Goal: Task Accomplishment & Management: Use online tool/utility

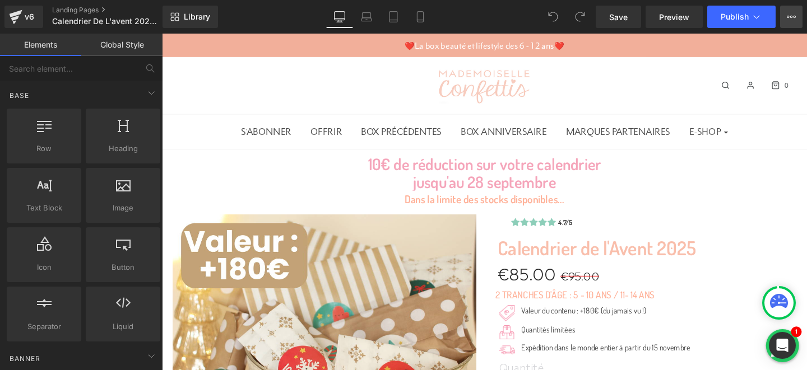
click at [795, 16] on button "View Live Page View with current Template Save Template to Library Schedule Pub…" at bounding box center [791, 17] width 22 height 22
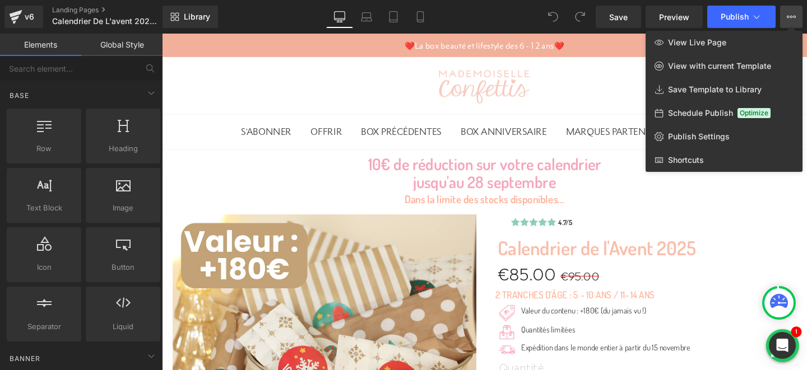
click at [795, 16] on button "View Live Page View with current Template Save Template to Library Schedule Pub…" at bounding box center [791, 17] width 22 height 22
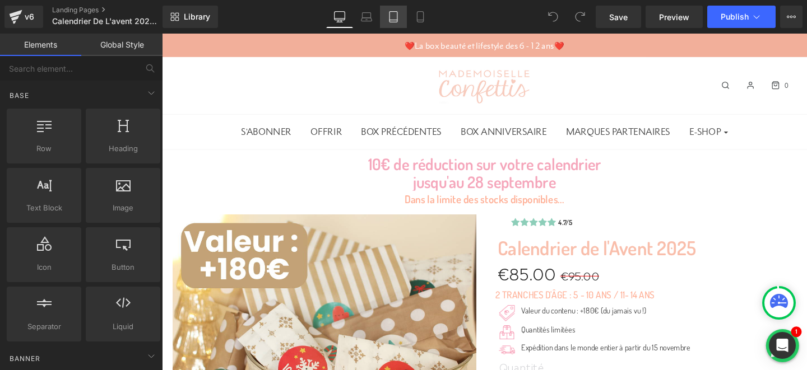
click at [397, 21] on icon at bounding box center [393, 17] width 8 height 11
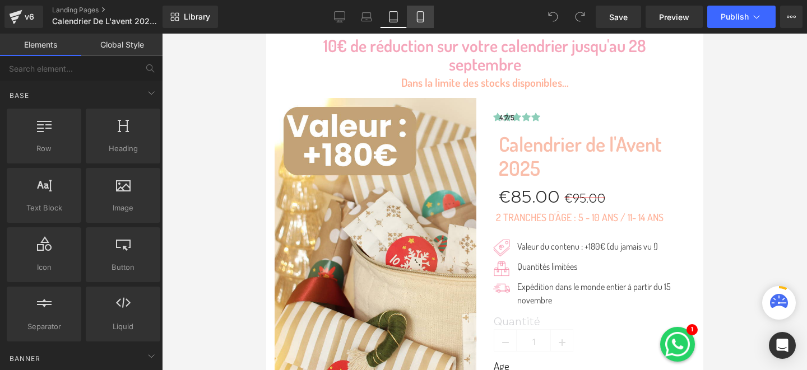
click at [419, 19] on icon at bounding box center [420, 16] width 11 height 11
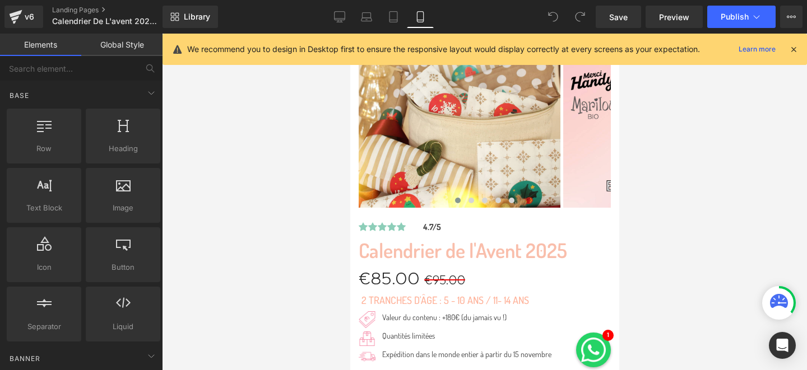
scroll to position [85, 0]
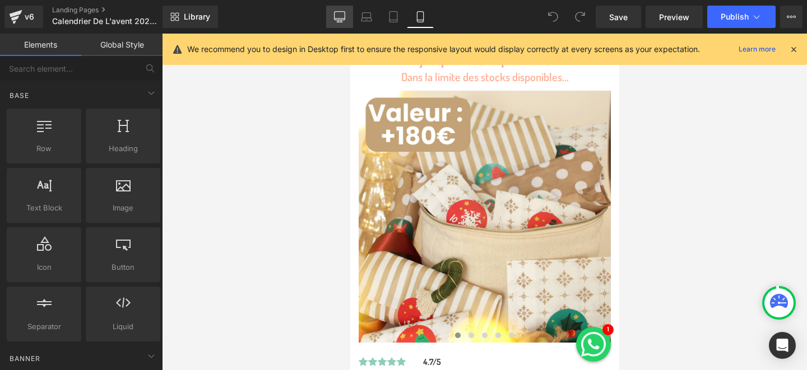
click at [342, 16] on icon at bounding box center [339, 16] width 11 height 11
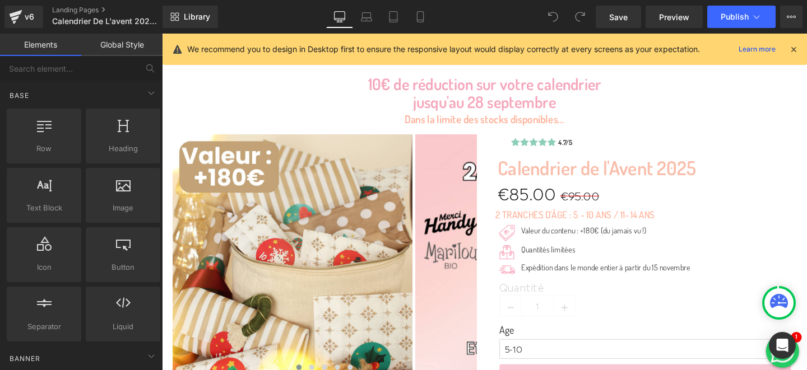
scroll to position [189, 0]
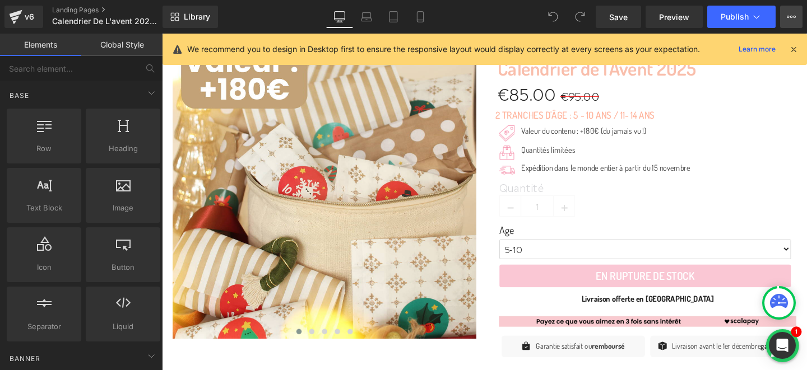
click at [790, 18] on icon at bounding box center [791, 16] width 9 height 9
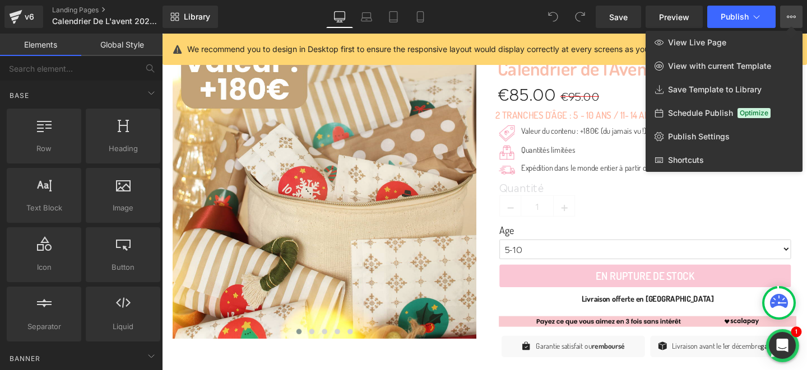
click at [789, 13] on icon at bounding box center [791, 16] width 9 height 9
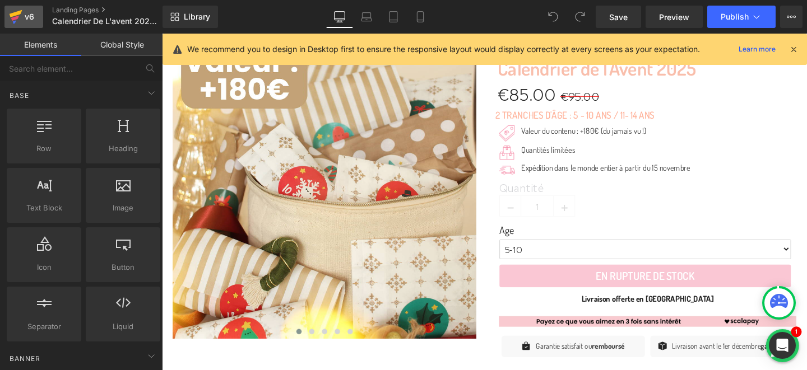
click at [24, 16] on div "v6" at bounding box center [29, 17] width 14 height 15
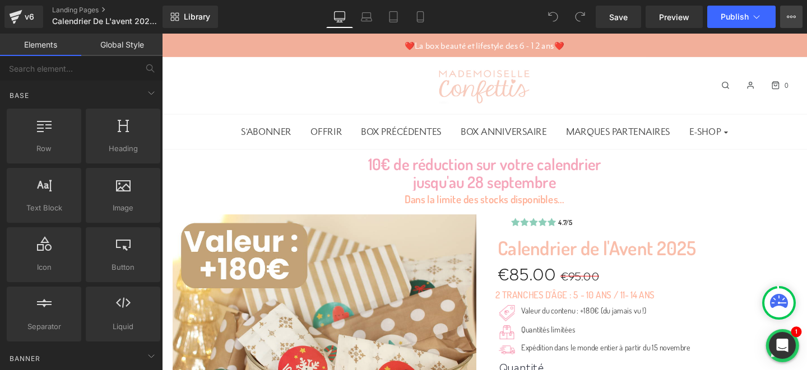
click at [793, 19] on icon at bounding box center [791, 16] width 9 height 9
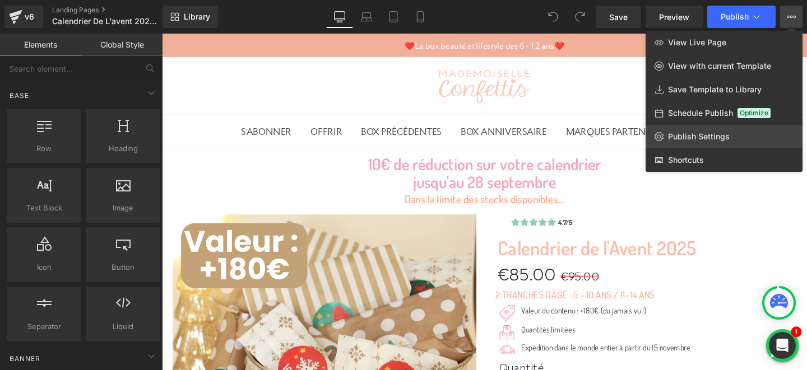
click at [686, 138] on span "Publish Settings" at bounding box center [699, 137] width 62 height 10
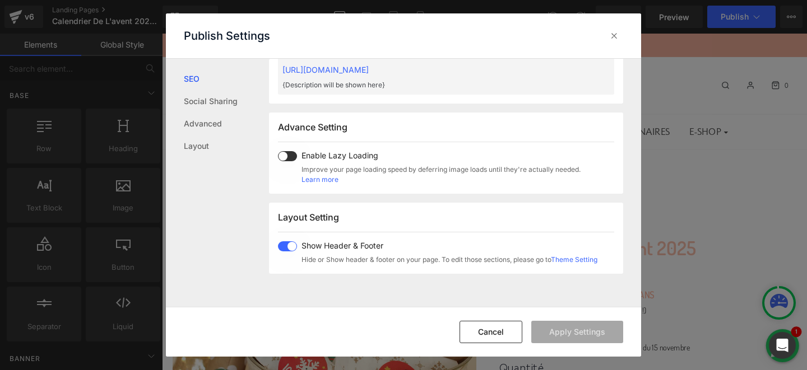
scroll to position [691, 0]
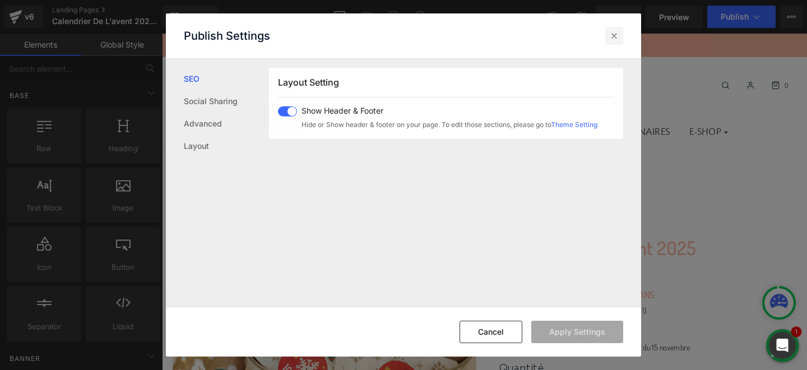
click at [618, 35] on icon at bounding box center [613, 35] width 11 height 11
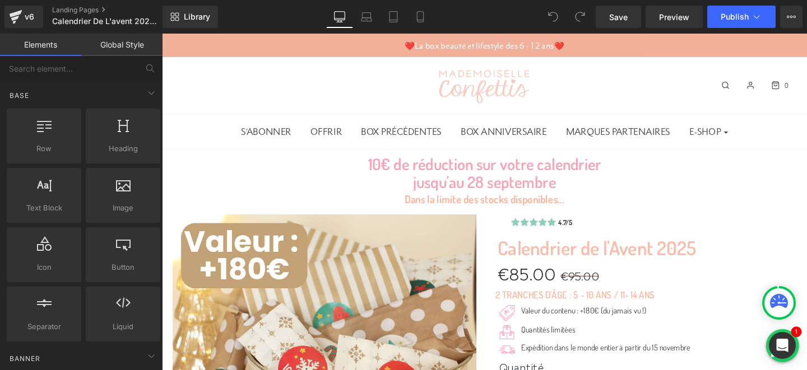
click at [117, 48] on link "Global Style" at bounding box center [121, 45] width 81 height 22
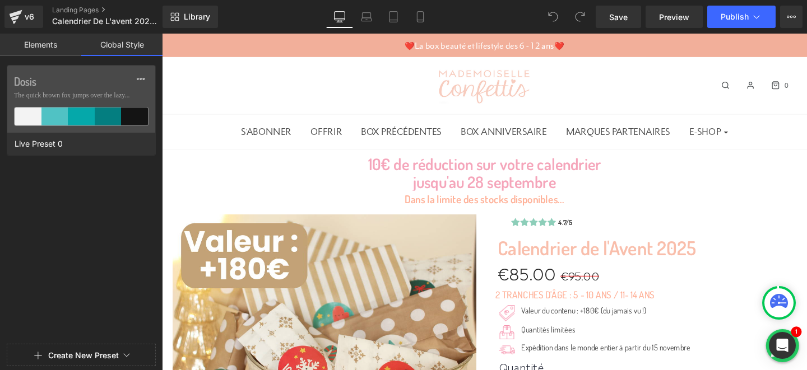
click at [36, 52] on link "Elements" at bounding box center [40, 45] width 81 height 22
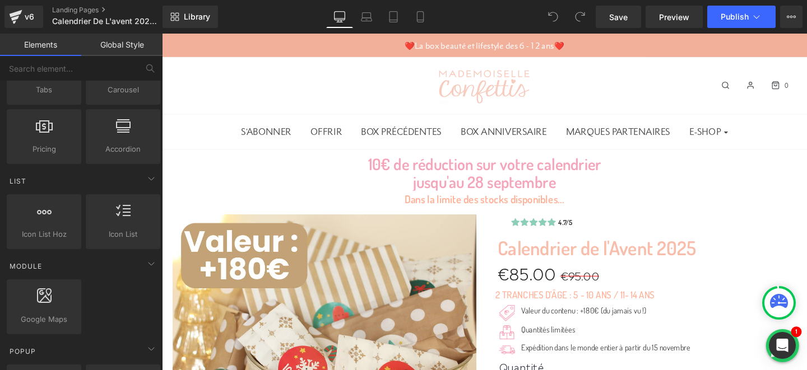
scroll to position [0, 0]
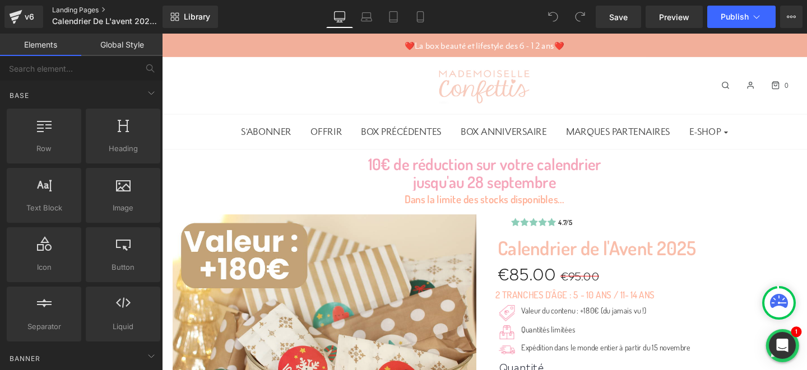
click at [103, 11] on link "Landing Pages" at bounding box center [116, 10] width 129 height 9
click at [199, 21] on span "Library" at bounding box center [197, 17] width 26 height 10
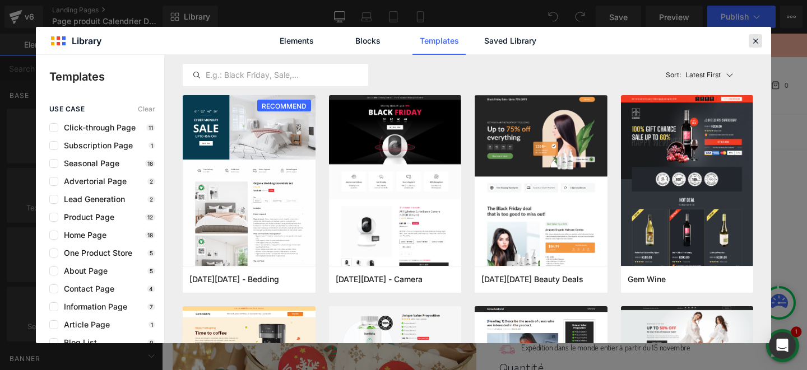
click at [756, 43] on icon at bounding box center [755, 41] width 10 height 10
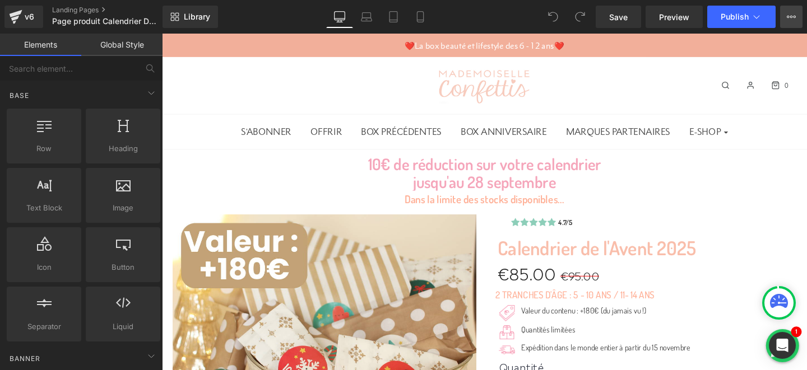
click at [793, 20] on icon at bounding box center [791, 16] width 9 height 9
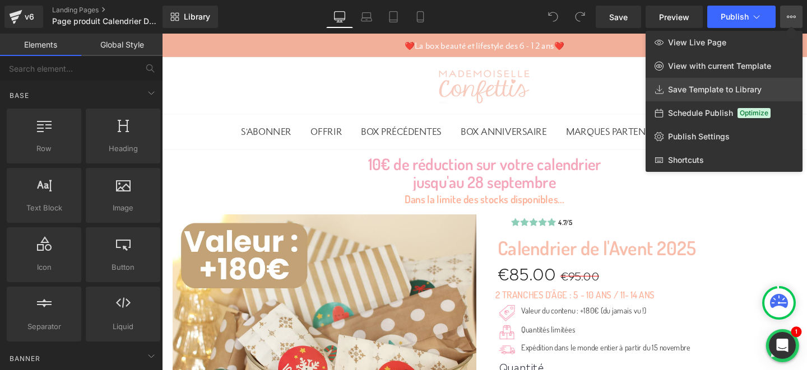
click at [696, 86] on span "Save Template to Library" at bounding box center [715, 90] width 94 height 10
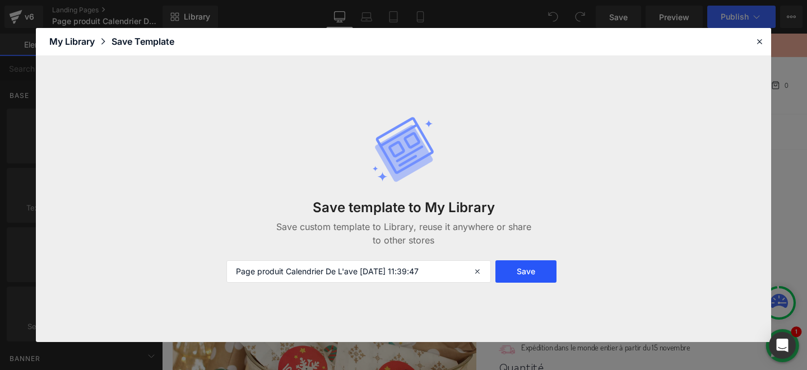
click at [534, 277] on button "Save" at bounding box center [525, 272] width 61 height 22
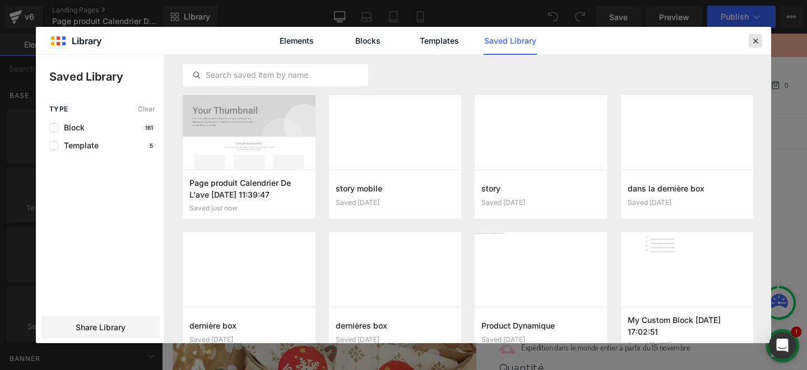
click at [757, 42] on icon at bounding box center [755, 41] width 10 height 10
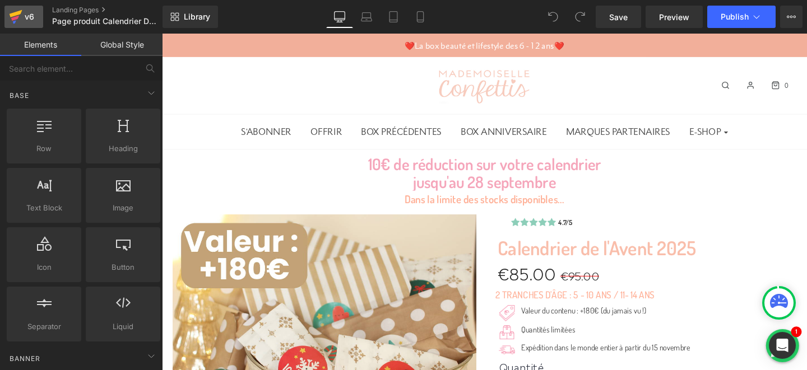
click at [17, 22] on icon at bounding box center [15, 17] width 13 height 28
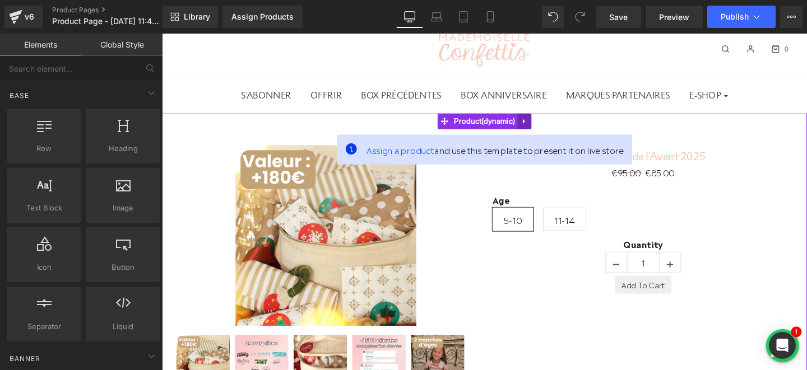
click at [545, 128] on icon at bounding box center [543, 126] width 8 height 8
click at [552, 129] on icon at bounding box center [550, 126] width 8 height 8
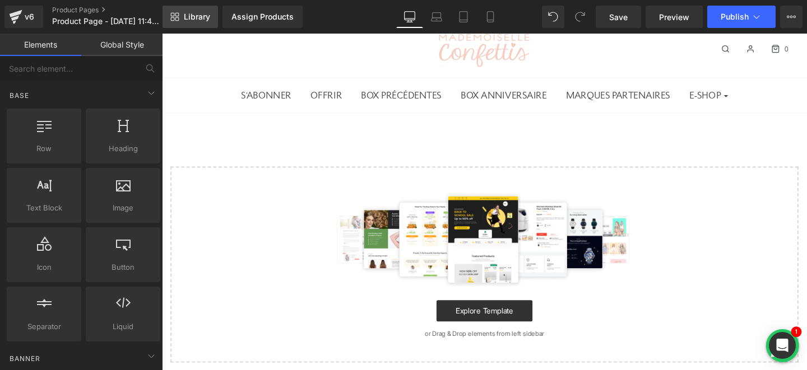
click at [183, 22] on link "Library" at bounding box center [189, 17] width 55 height 22
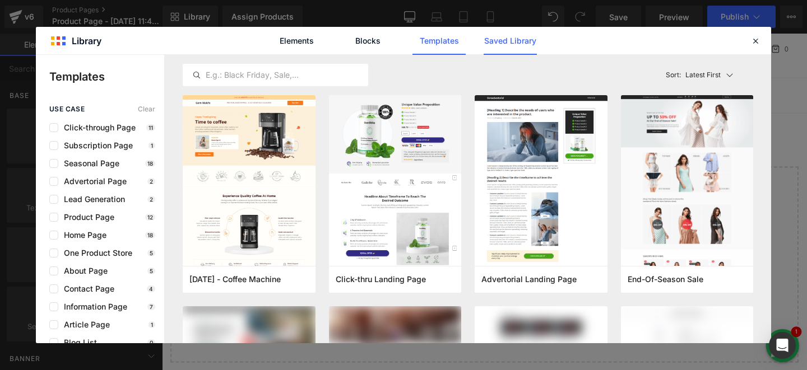
click at [499, 39] on link "Saved Library" at bounding box center [509, 41] width 53 height 28
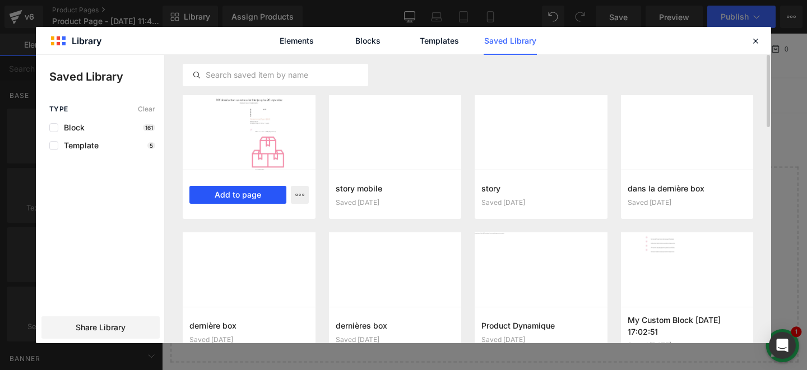
click at [245, 196] on button "Add to page" at bounding box center [237, 195] width 97 height 18
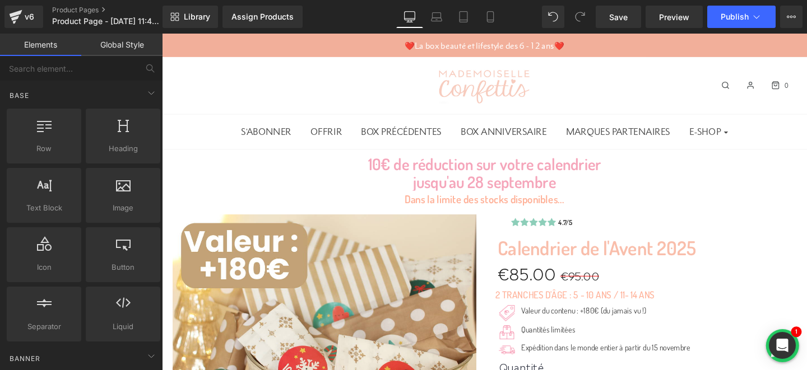
scroll to position [246, 0]
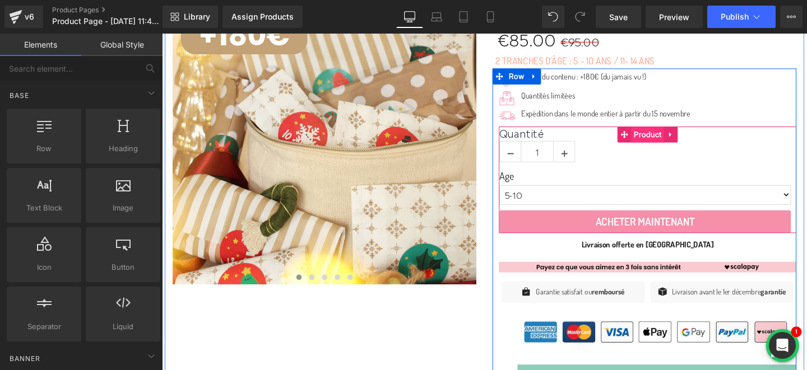
click at [663, 139] on span "Product" at bounding box center [672, 140] width 34 height 17
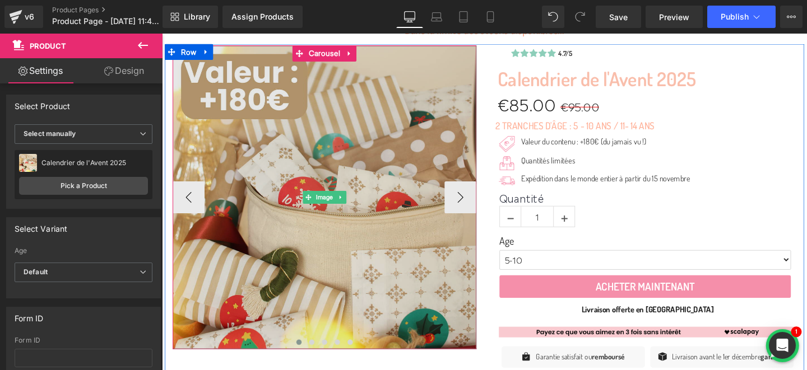
scroll to position [0, 0]
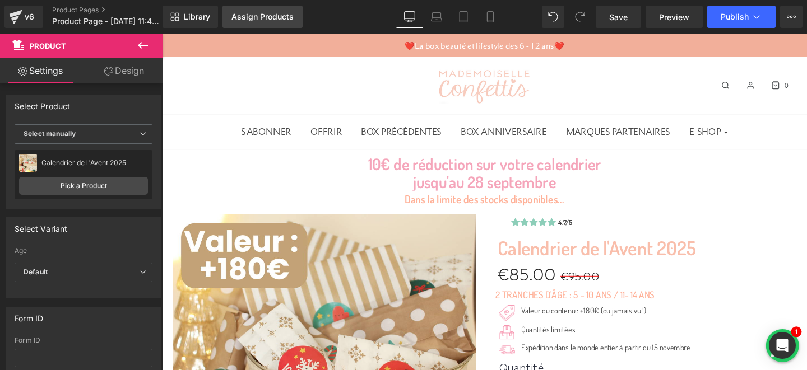
click at [252, 16] on div "Assign Products" at bounding box center [262, 16] width 62 height 9
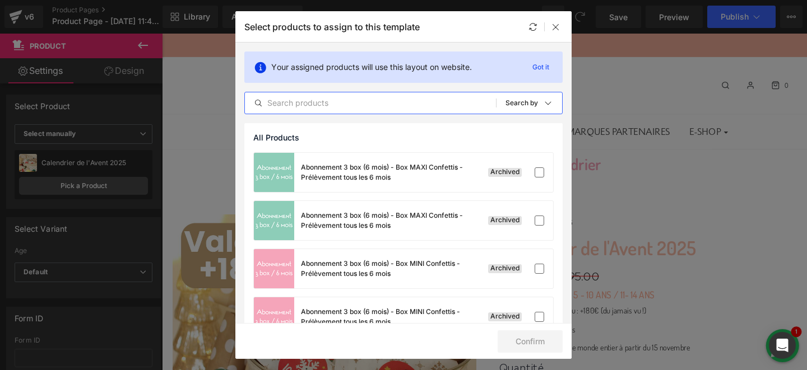
click at [441, 101] on input "text" at bounding box center [370, 102] width 251 height 13
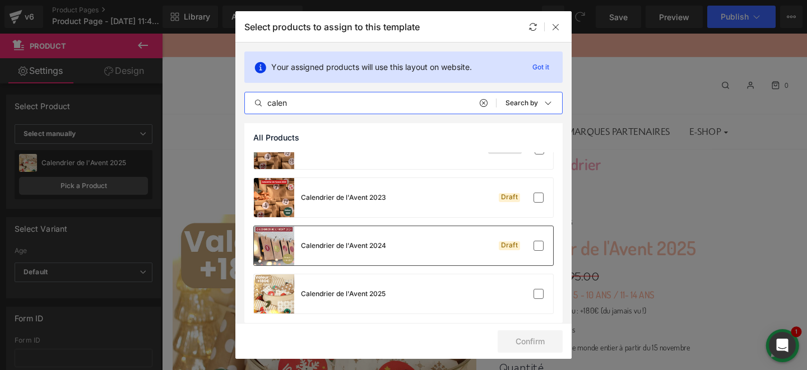
scroll to position [174, 0]
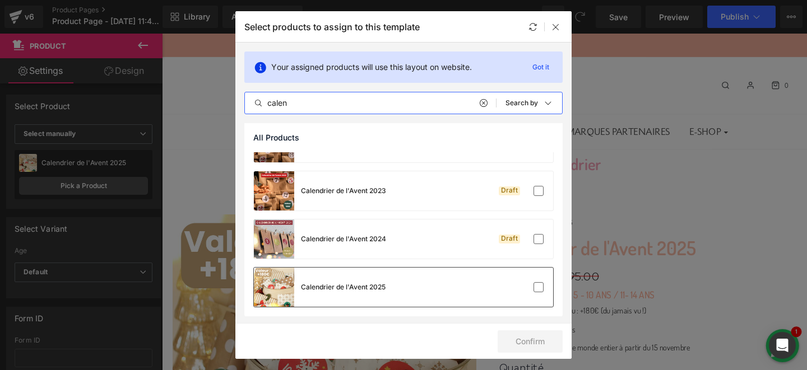
type input "calen"
click at [458, 287] on div "Calendrier de l'Avent 2025" at bounding box center [403, 287] width 299 height 39
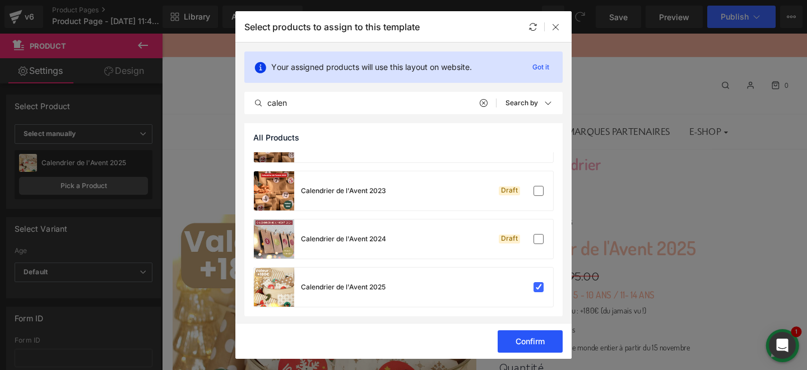
click at [523, 338] on button "Confirm" at bounding box center [529, 342] width 65 height 22
click at [559, 25] on icon at bounding box center [555, 26] width 9 height 9
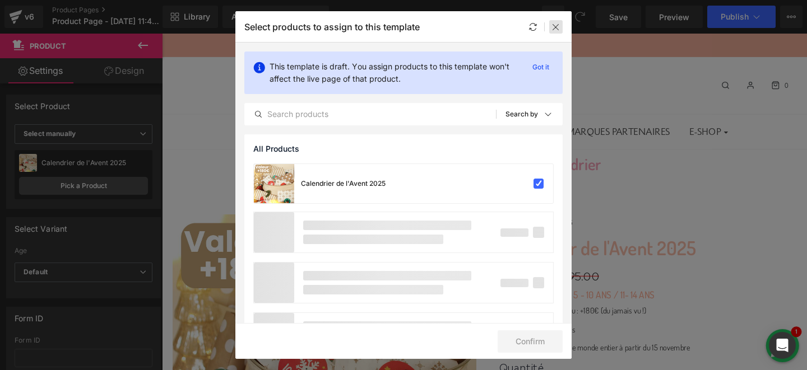
click at [557, 31] on div at bounding box center [555, 26] width 13 height 13
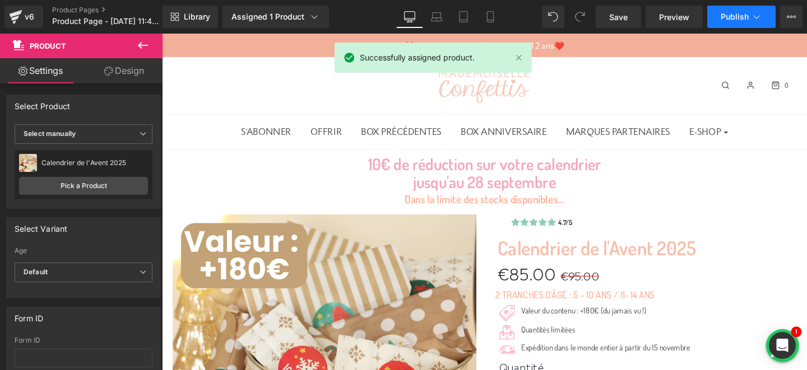
click at [730, 17] on span "Publish" at bounding box center [734, 16] width 28 height 9
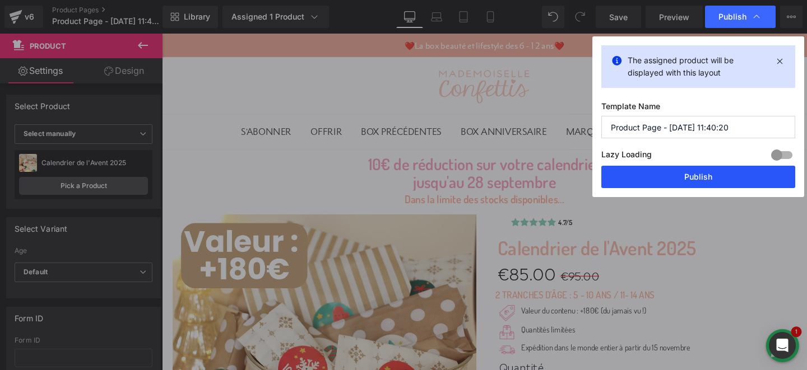
click at [664, 173] on button "Publish" at bounding box center [698, 177] width 194 height 22
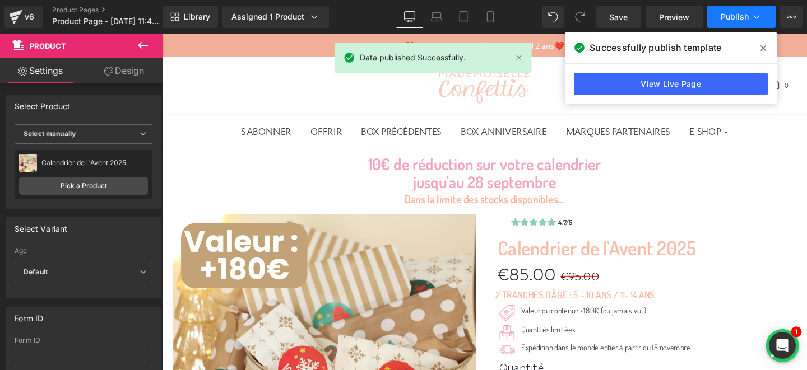
click at [739, 20] on span "Publish" at bounding box center [734, 16] width 28 height 9
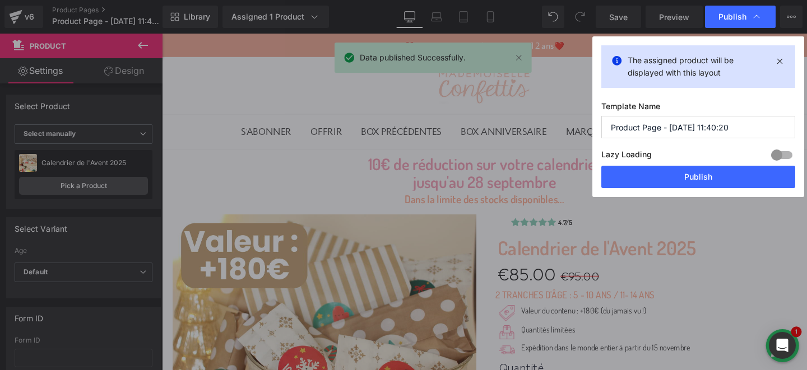
click at [667, 128] on input "Product Page - Sep 21, 11:40:20" at bounding box center [698, 127] width 194 height 22
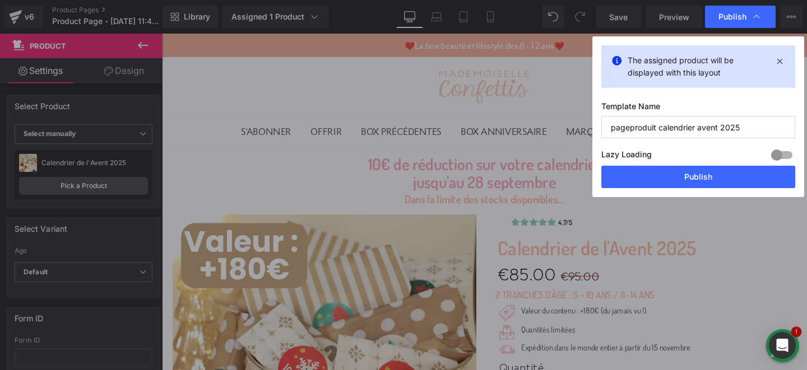
click at [630, 128] on input "pageproduit calendrier avent 2025" at bounding box center [698, 127] width 194 height 22
type input "page produit calendrier avent 2025"
click at [677, 100] on div "The assigned product will be displayed with this layout Template Name page prod…" at bounding box center [698, 116] width 212 height 161
drag, startPoint x: 678, startPoint y: 183, endPoint x: 187, endPoint y: 100, distance: 497.8
click at [678, 183] on button "Publish" at bounding box center [698, 177] width 194 height 22
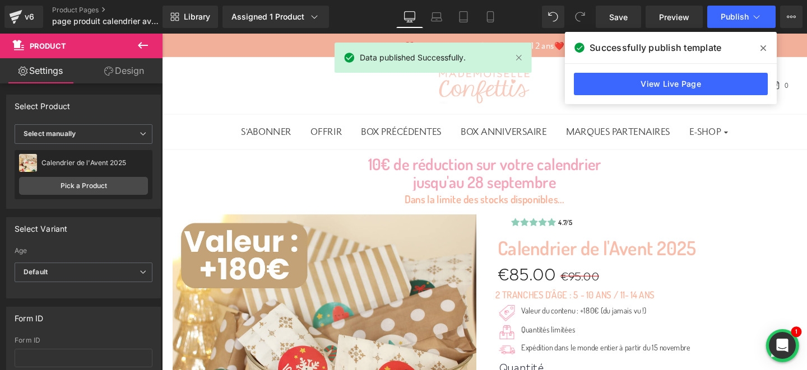
click at [764, 50] on icon at bounding box center [763, 48] width 6 height 9
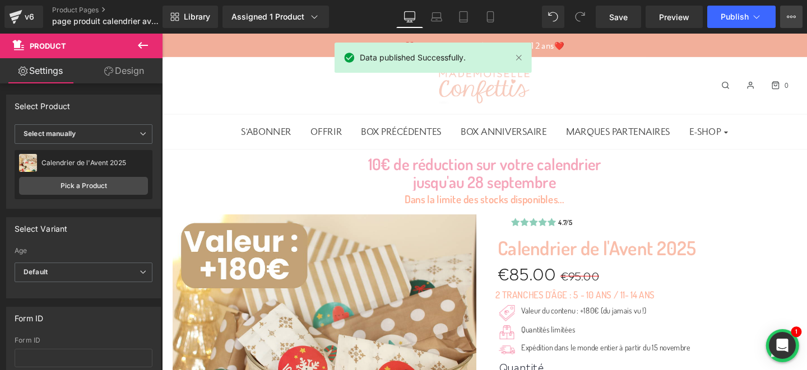
click at [792, 11] on button "View Live Page View with current Template Save Template to Library Schedule Pub…" at bounding box center [791, 17] width 22 height 22
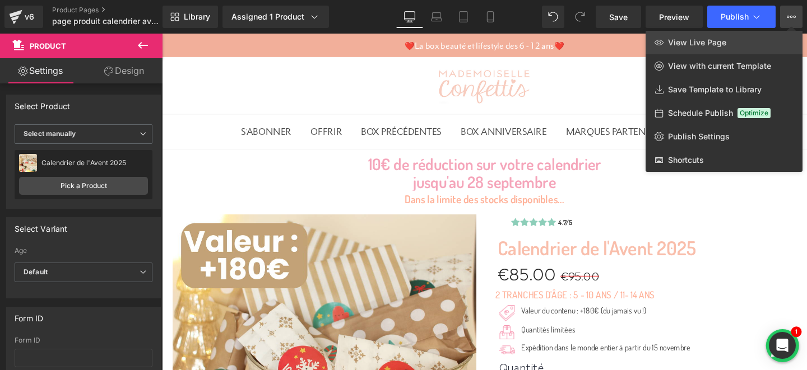
click at [713, 45] on span "View Live Page" at bounding box center [697, 43] width 58 height 10
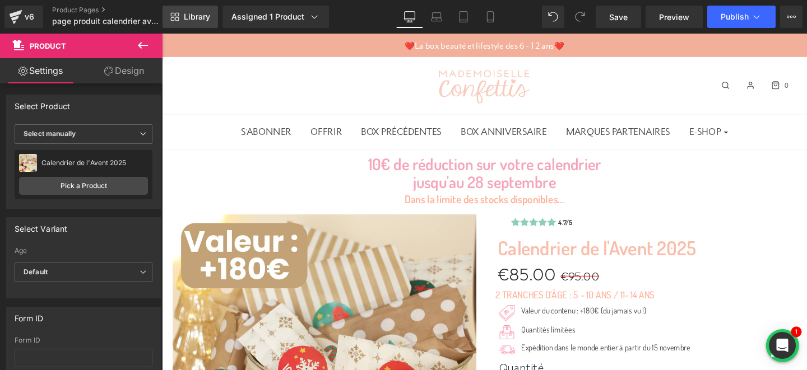
click at [196, 18] on span "Library" at bounding box center [197, 17] width 26 height 10
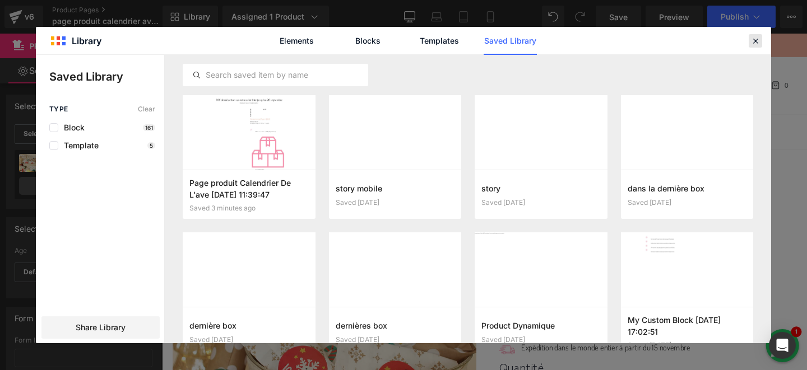
click at [759, 42] on icon at bounding box center [755, 41] width 10 height 10
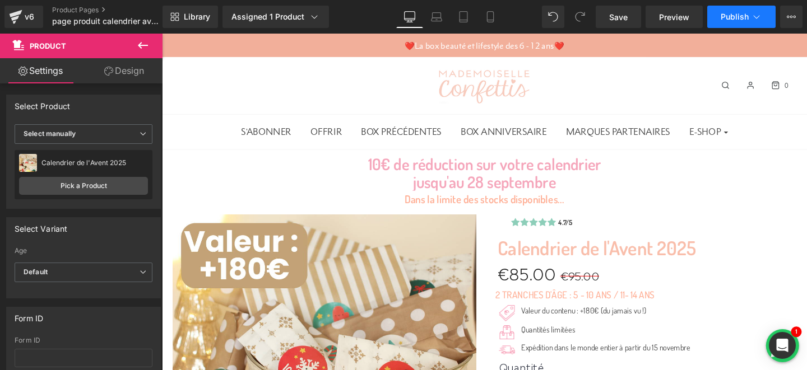
click at [754, 13] on icon at bounding box center [756, 16] width 11 height 11
click at [792, 18] on icon at bounding box center [791, 16] width 9 height 9
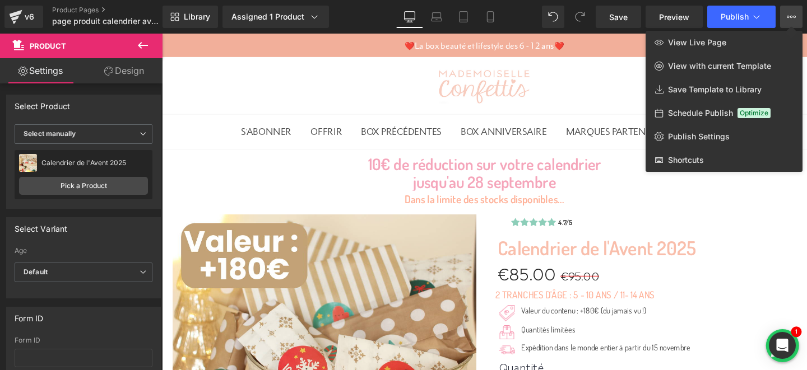
click at [605, 66] on div at bounding box center [484, 202] width 645 height 337
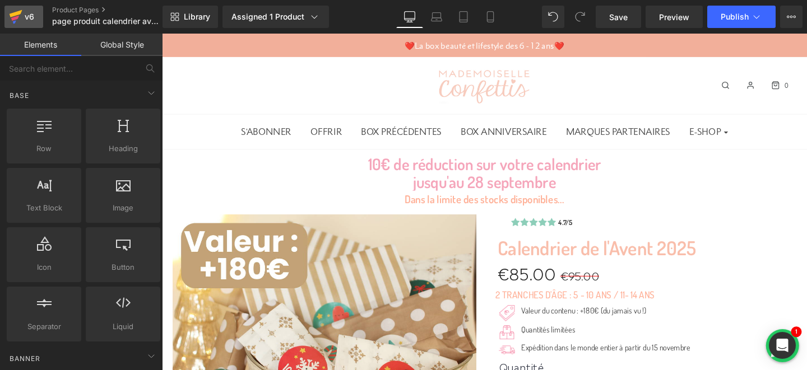
click at [21, 19] on icon at bounding box center [15, 17] width 13 height 28
